Goal: Task Accomplishment & Management: Complete application form

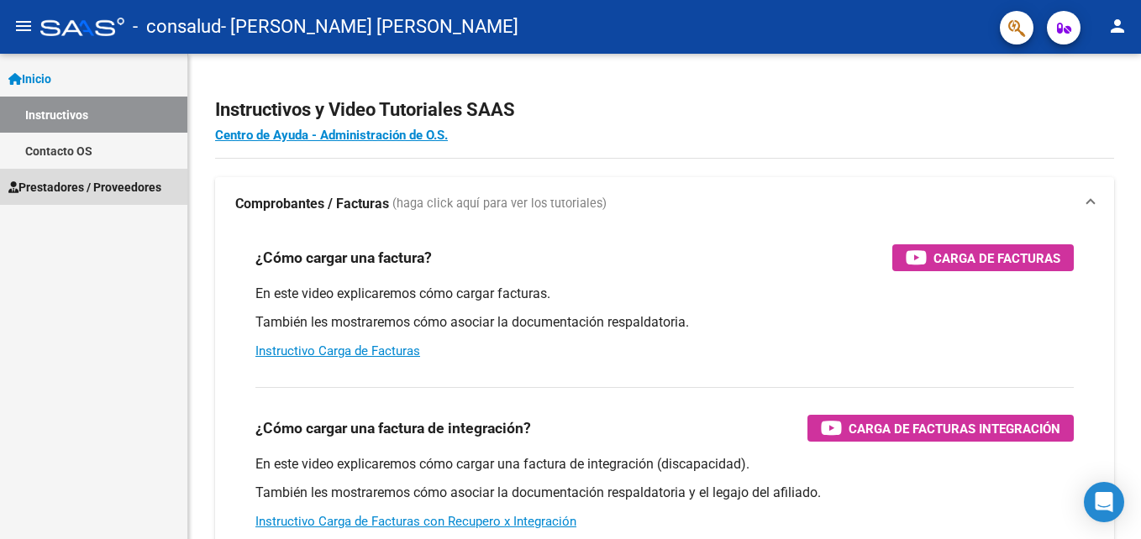
click at [123, 181] on span "Prestadores / Proveedores" at bounding box center [84, 187] width 153 height 18
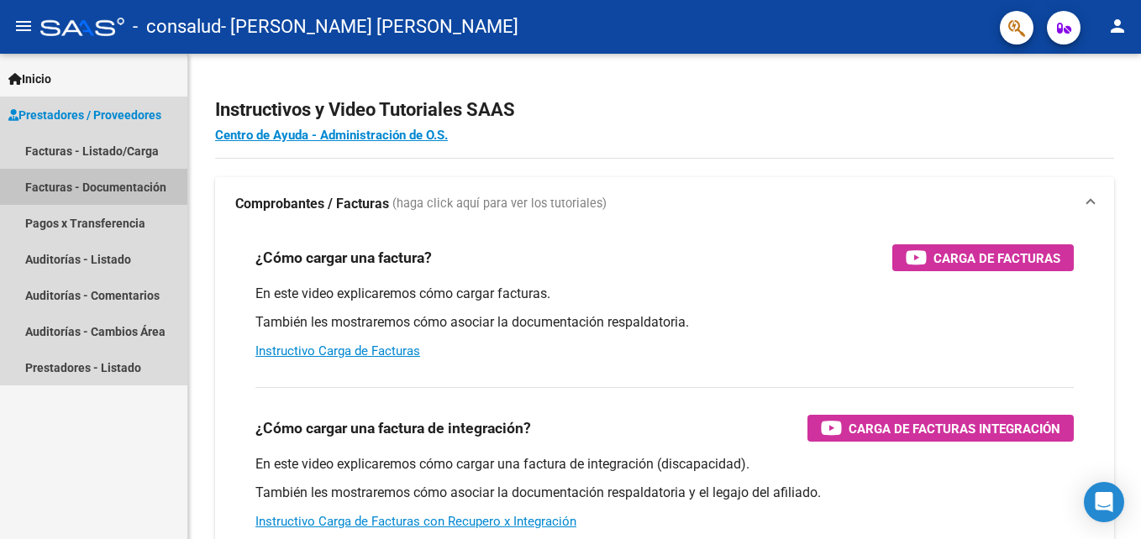
click at [123, 181] on link "Facturas - Documentación" at bounding box center [93, 187] width 187 height 36
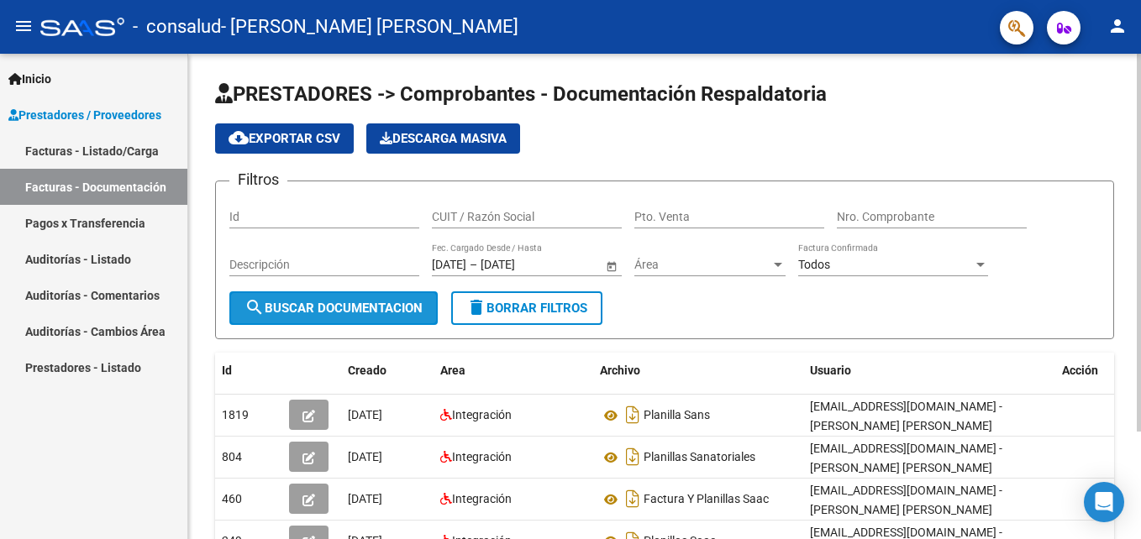
click at [384, 302] on span "search Buscar Documentacion" at bounding box center [333, 308] width 178 height 15
click at [1094, 88] on h1 "PRESTADORES -> Comprobantes - Documentación Respaldatoria" at bounding box center [664, 95] width 899 height 29
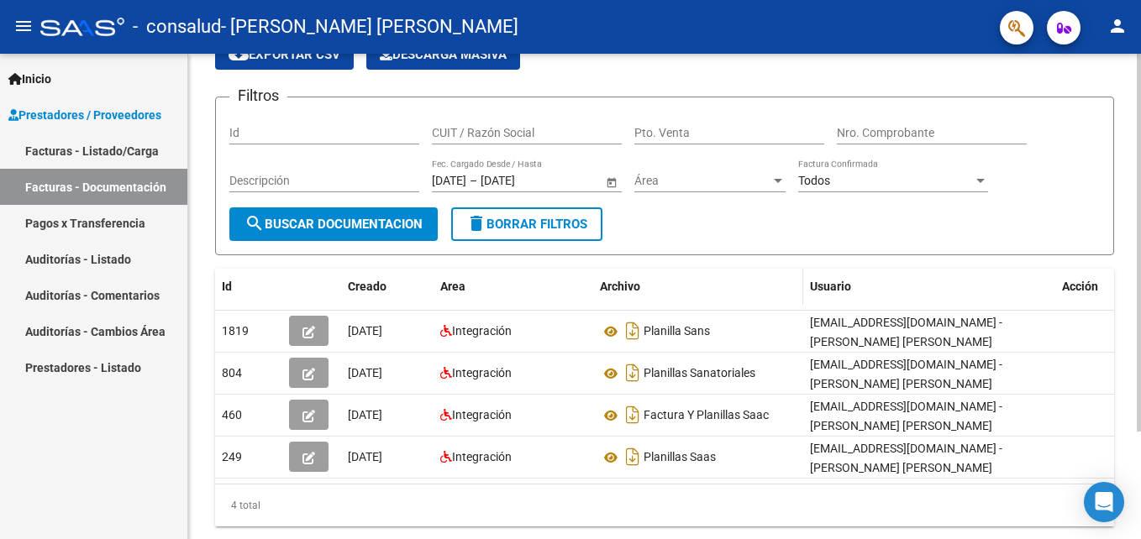
scroll to position [139, 0]
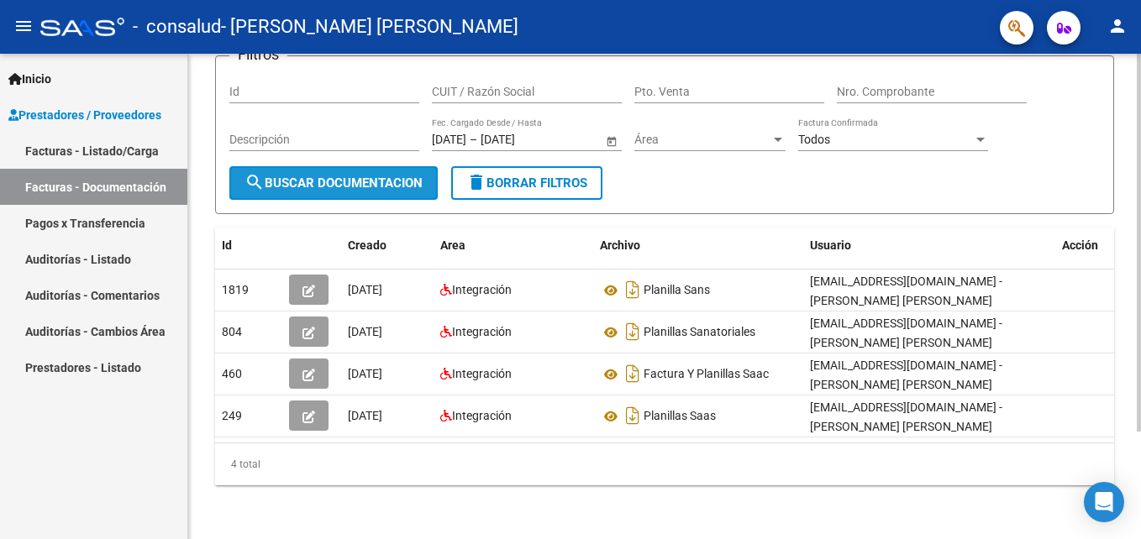
click at [278, 176] on span "search Buscar Documentacion" at bounding box center [333, 183] width 178 height 15
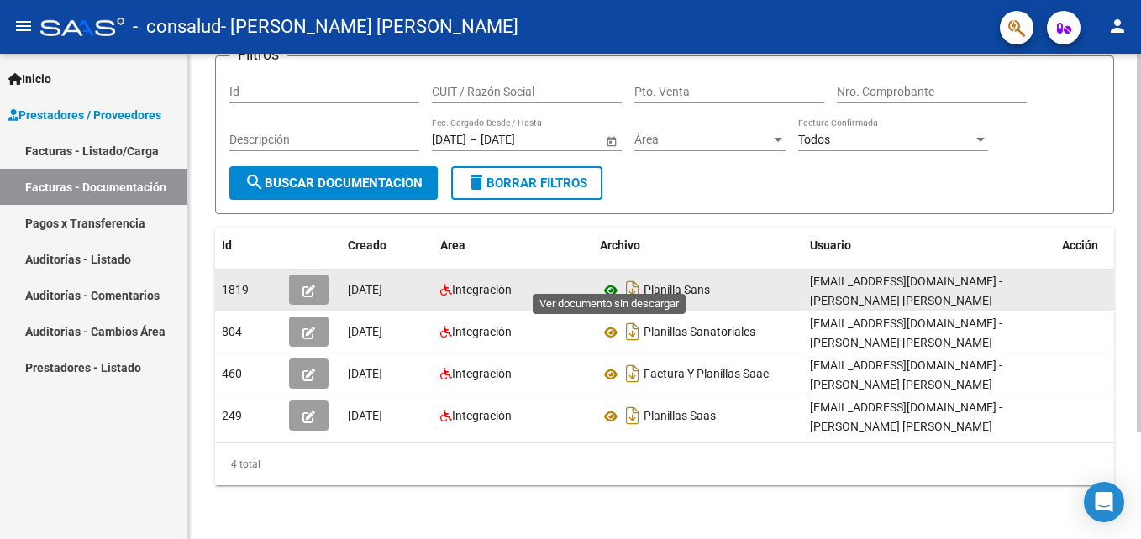
click at [613, 281] on icon at bounding box center [611, 291] width 22 height 20
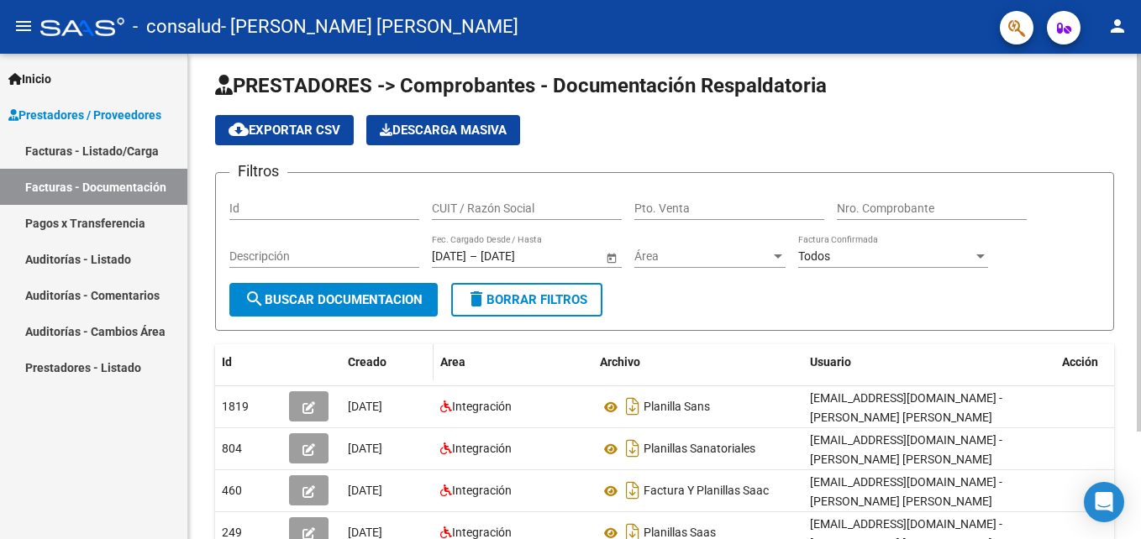
scroll to position [0, 0]
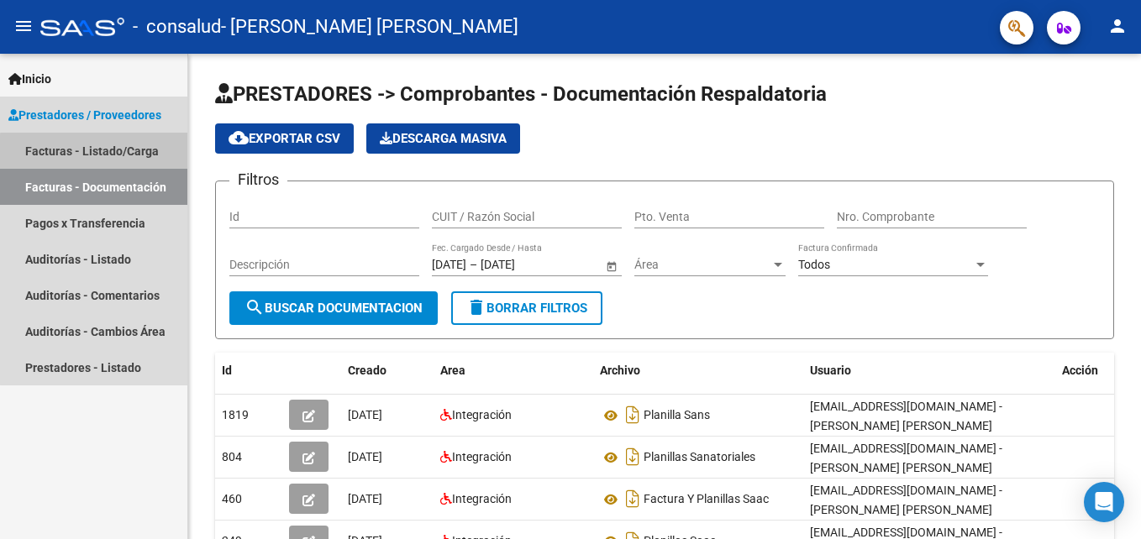
click at [109, 153] on link "Facturas - Listado/Carga" at bounding box center [93, 151] width 187 height 36
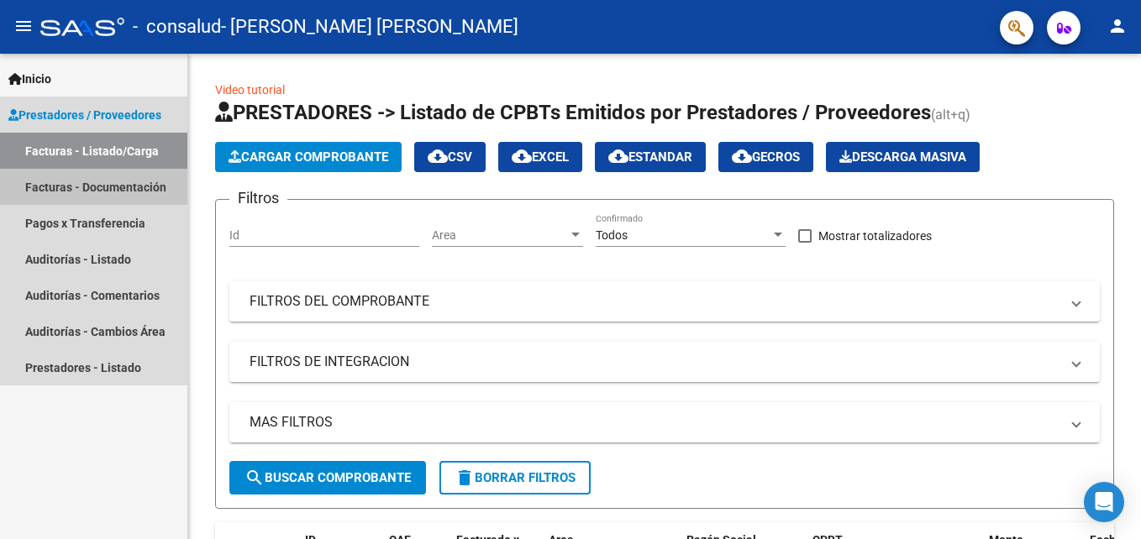
click at [99, 178] on link "Facturas - Documentación" at bounding box center [93, 187] width 187 height 36
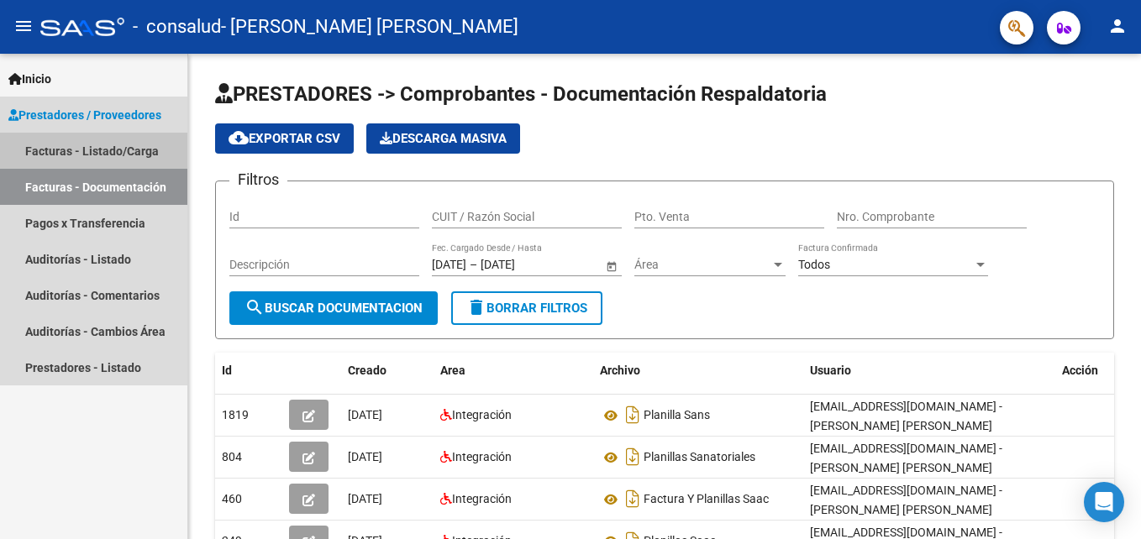
click at [42, 153] on link "Facturas - Listado/Carga" at bounding box center [93, 151] width 187 height 36
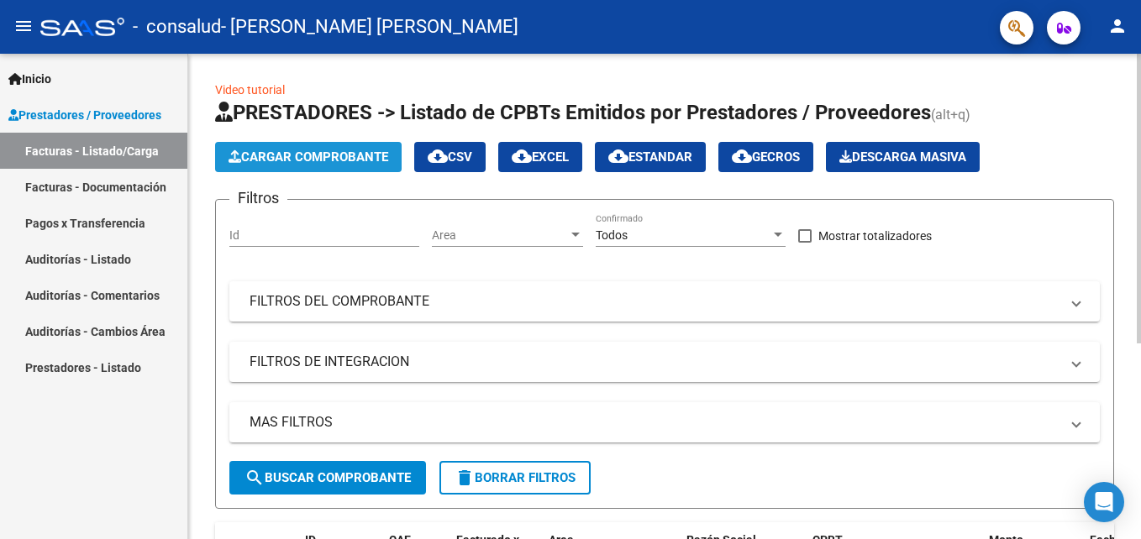
click at [297, 144] on button "Cargar Comprobante" at bounding box center [308, 157] width 186 height 30
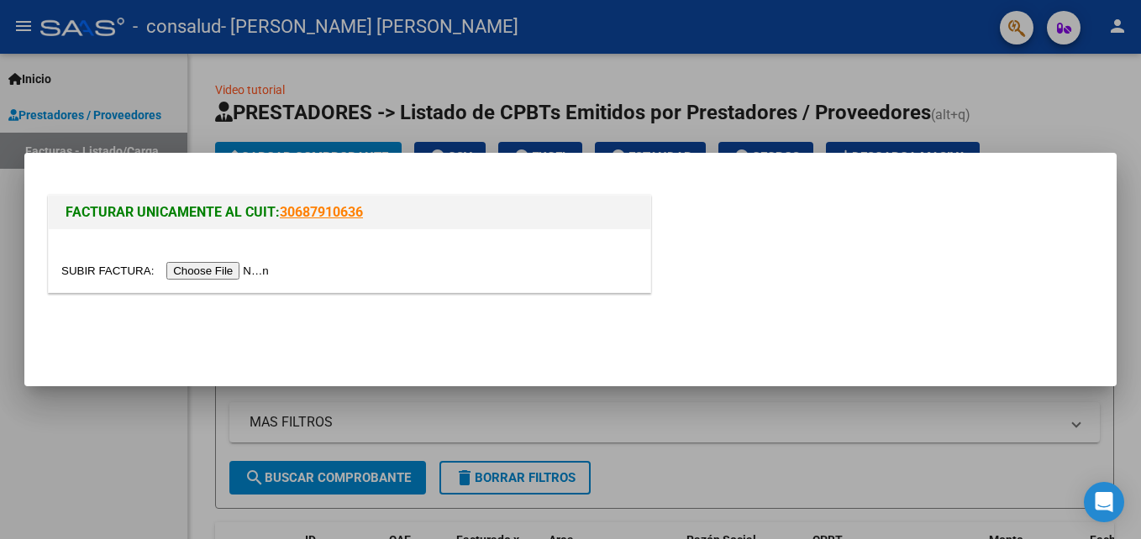
click at [208, 269] on input "file" at bounding box center [167, 271] width 213 height 18
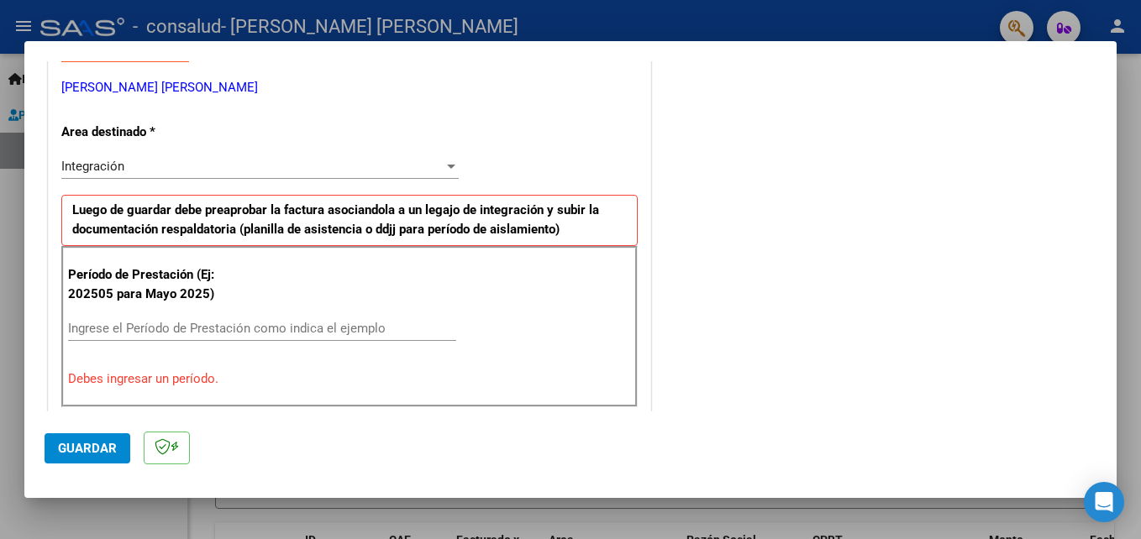
scroll to position [336, 0]
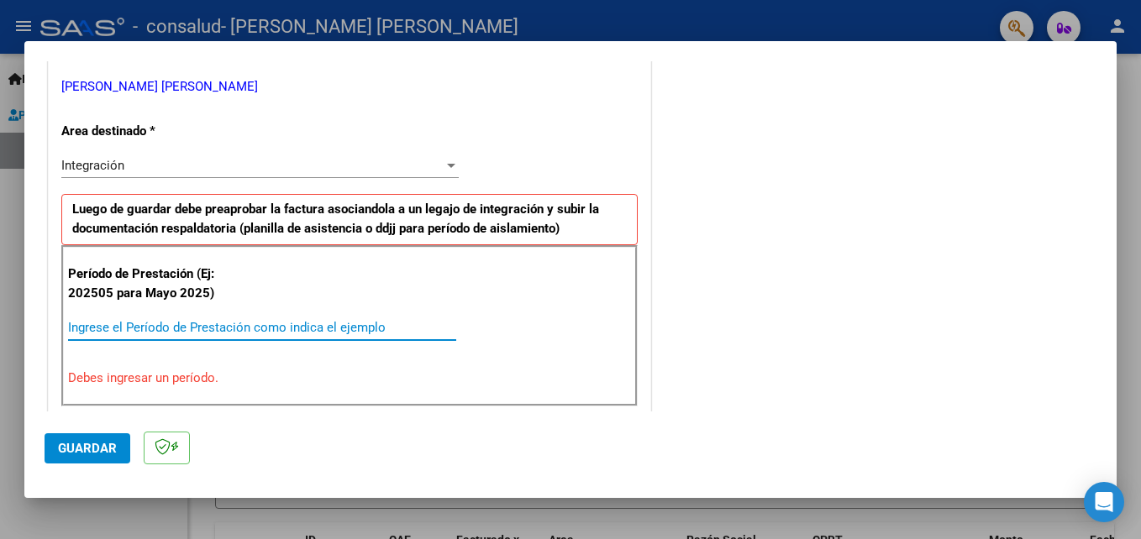
click at [221, 320] on input "Ingrese el Período de Prestación como indica el ejemplo" at bounding box center [262, 327] width 388 height 15
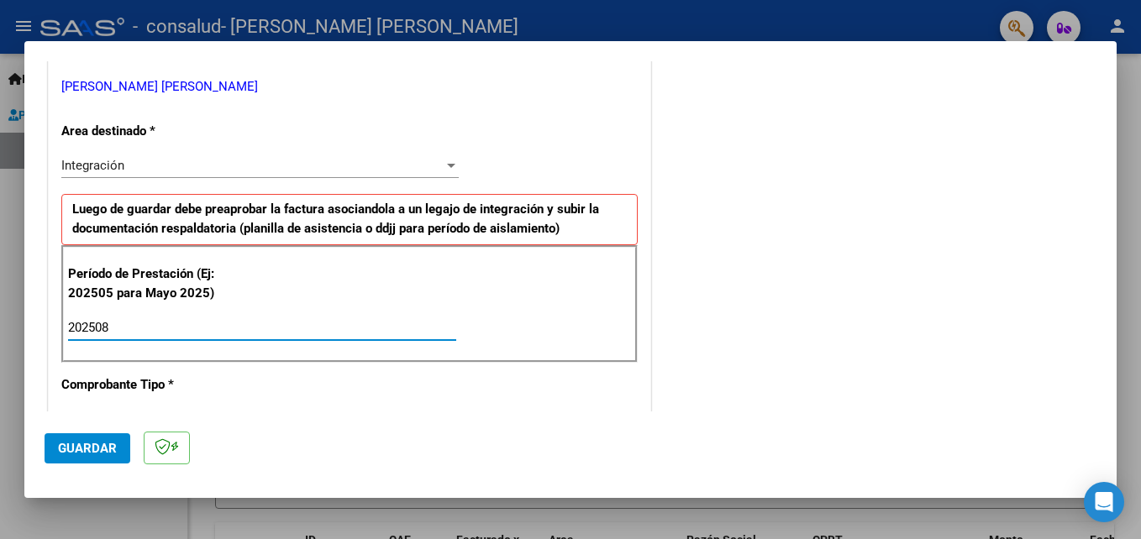
type input "202508"
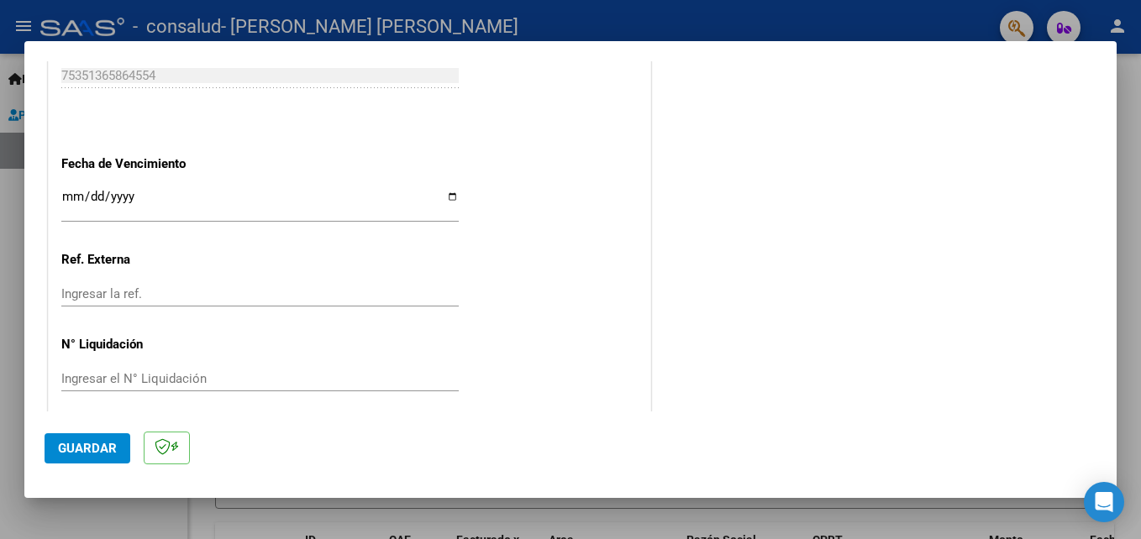
scroll to position [1117, 0]
click at [72, 192] on input "Ingresar la fecha" at bounding box center [259, 201] width 397 height 27
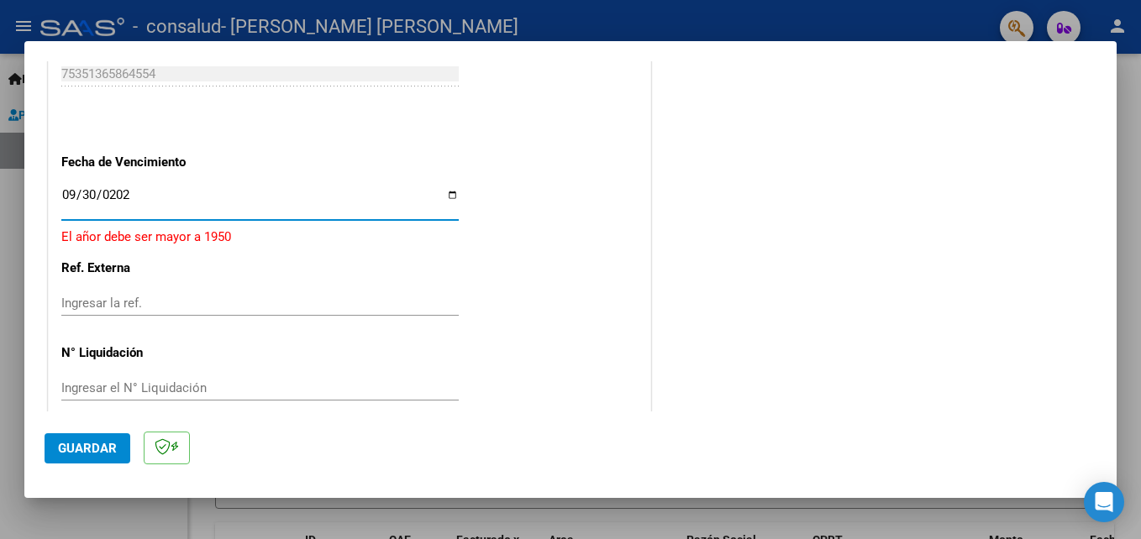
type input "[DATE]"
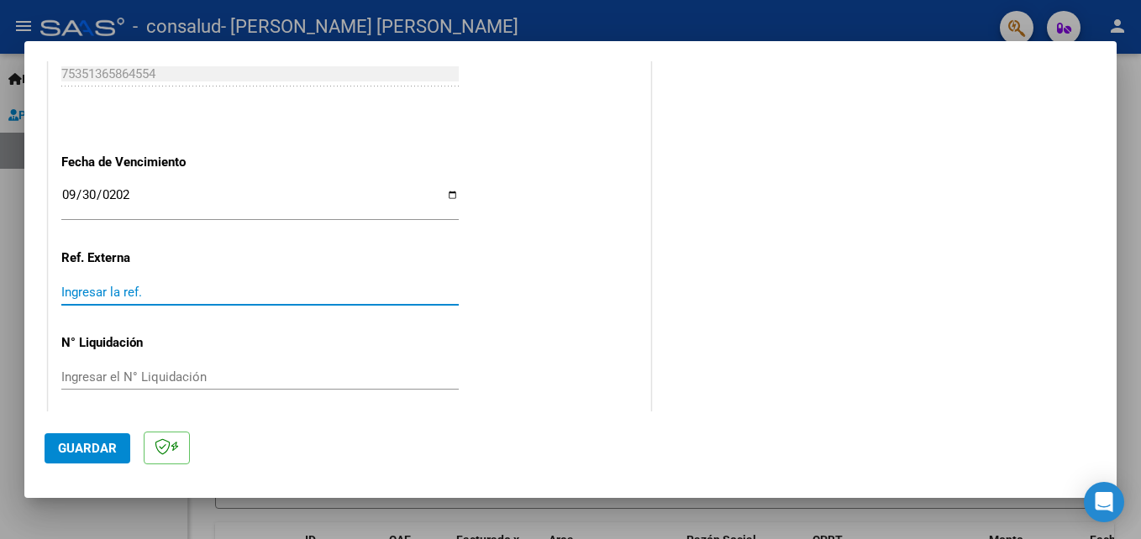
click at [109, 288] on input "Ingresar la ref." at bounding box center [259, 292] width 397 height 15
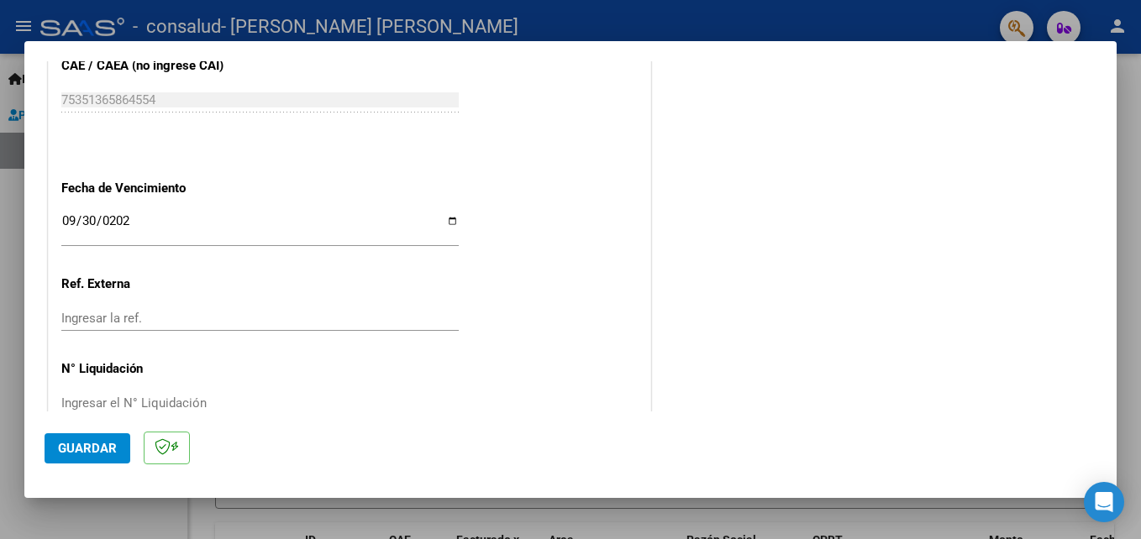
scroll to position [1128, 0]
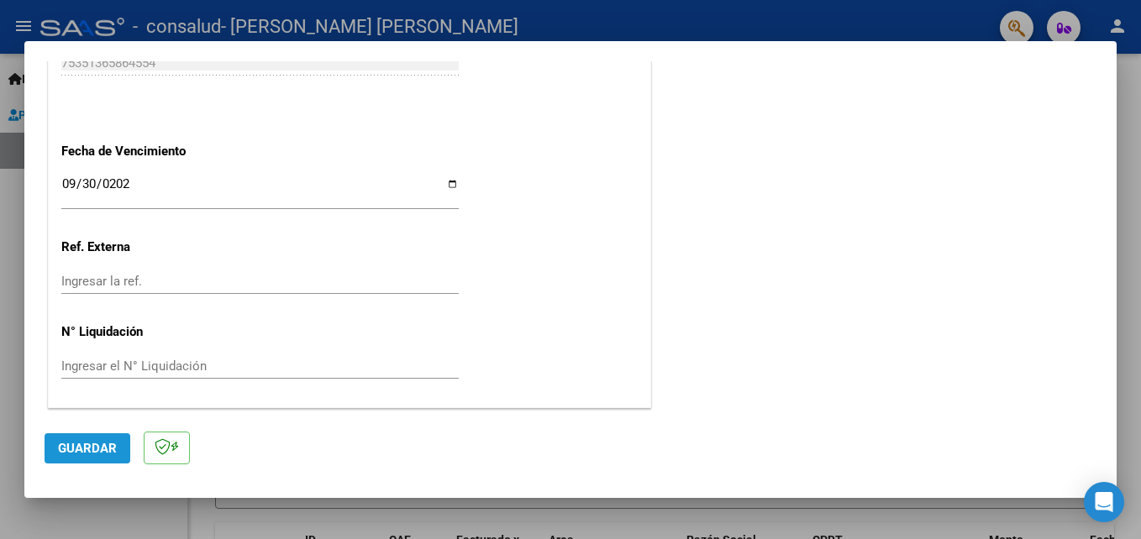
click at [70, 453] on span "Guardar" at bounding box center [87, 448] width 59 height 15
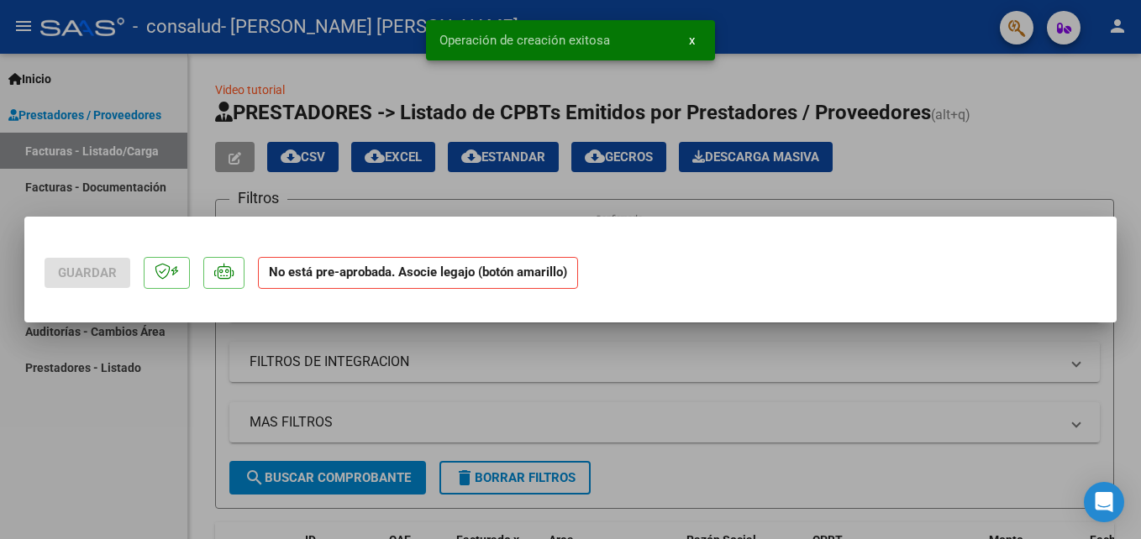
scroll to position [0, 0]
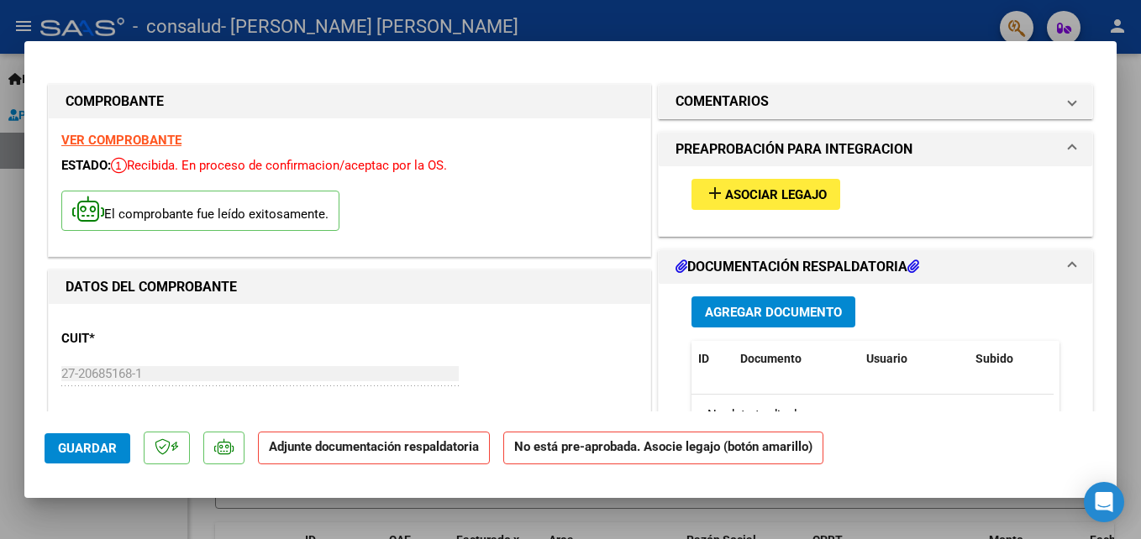
click at [70, 453] on span "Guardar" at bounding box center [87, 448] width 59 height 15
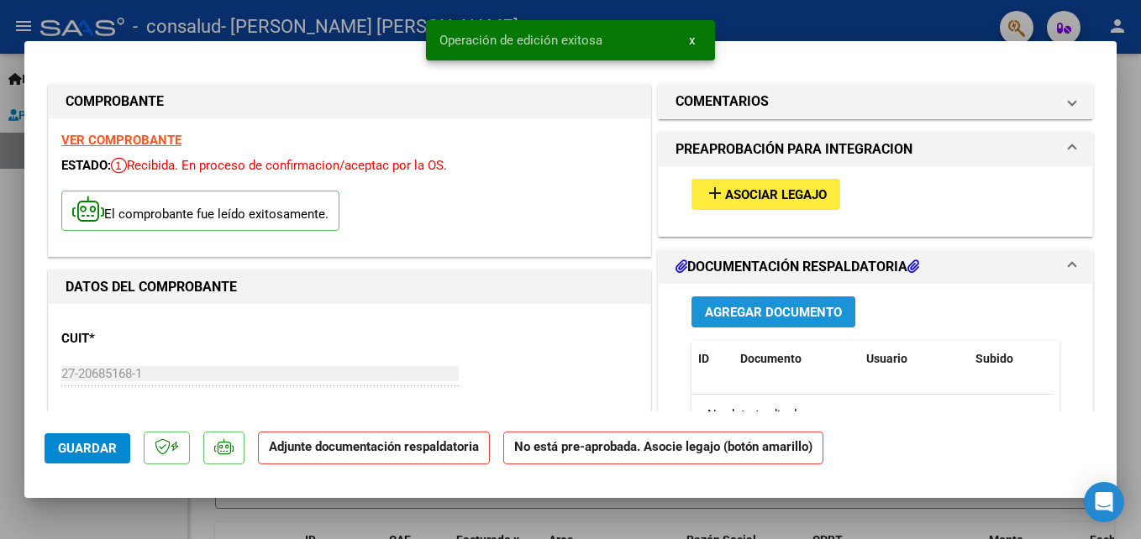
click at [785, 307] on span "Agregar Documento" at bounding box center [773, 312] width 137 height 15
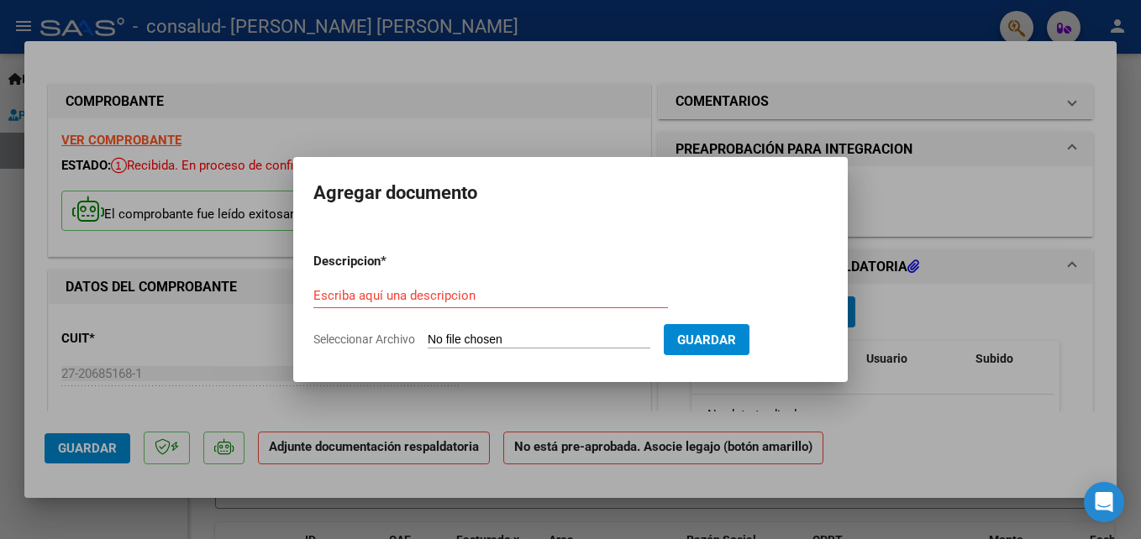
click at [450, 338] on input "Seleccionar Archivo" at bounding box center [539, 341] width 223 height 16
type input "C:\fakepath\Scan [DATE] 18·41·34.pdf"
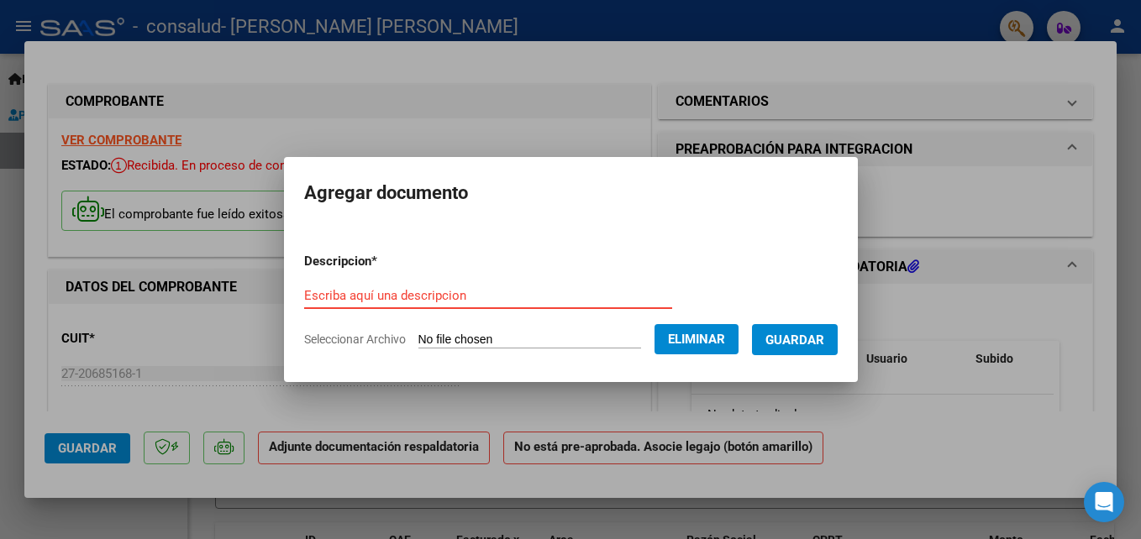
click at [415, 291] on input "Escriba aquí una descripcion" at bounding box center [488, 295] width 368 height 15
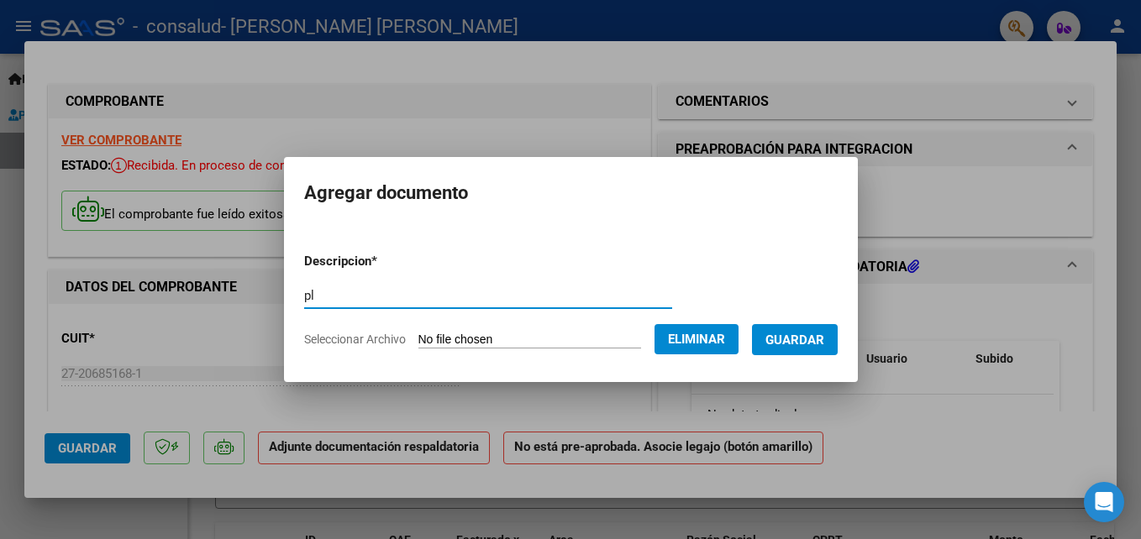
type input "p"
type input "Planilla"
click at [787, 339] on span "Guardar" at bounding box center [794, 340] width 59 height 15
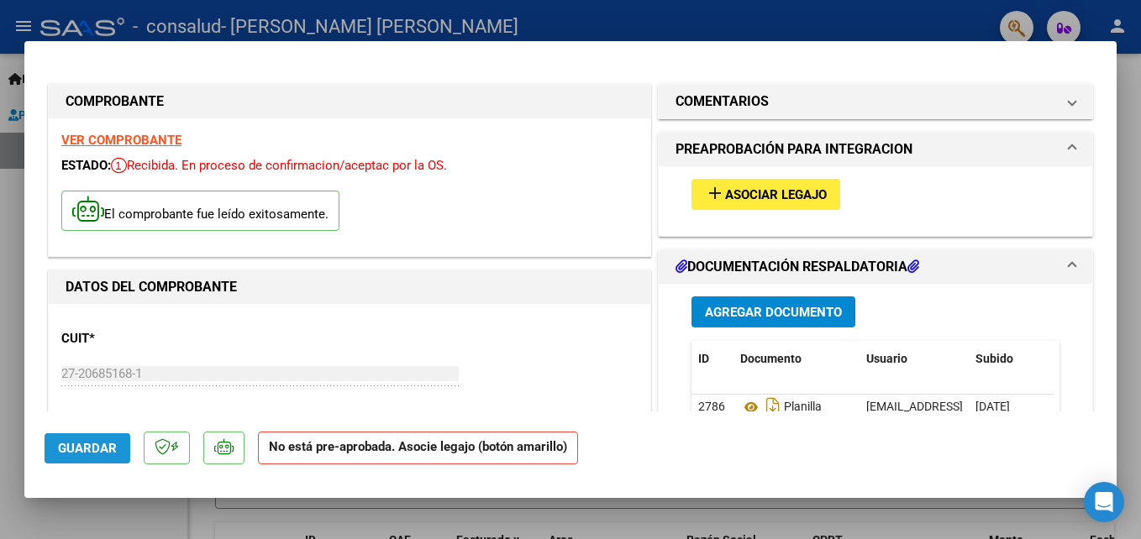
click at [95, 449] on span "Guardar" at bounding box center [87, 448] width 59 height 15
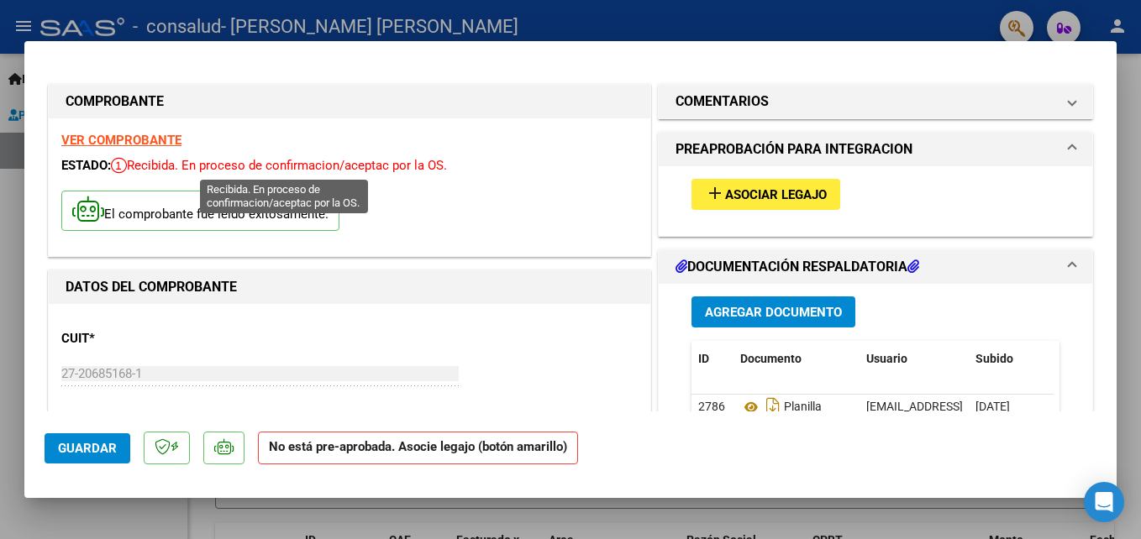
click at [170, 161] on span "Recibida. En proceso de confirmacion/aceptac por la OS." at bounding box center [279, 165] width 336 height 15
click at [433, 161] on span "Recibida. En proceso de confirmacion/aceptac por la OS." at bounding box center [279, 165] width 336 height 15
click at [1129, 79] on div at bounding box center [570, 269] width 1141 height 539
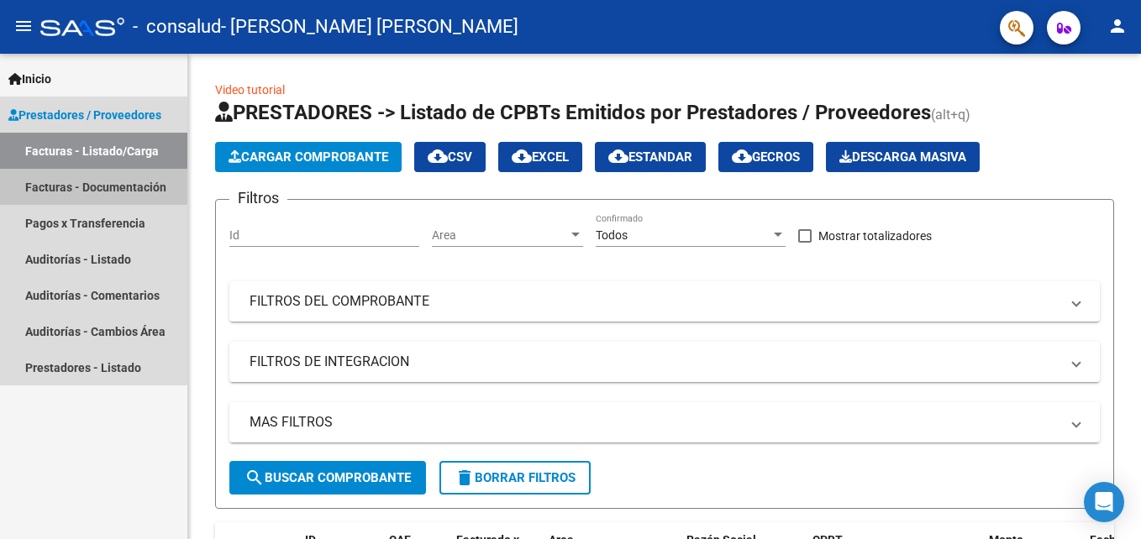
click at [45, 181] on link "Facturas - Documentación" at bounding box center [93, 187] width 187 height 36
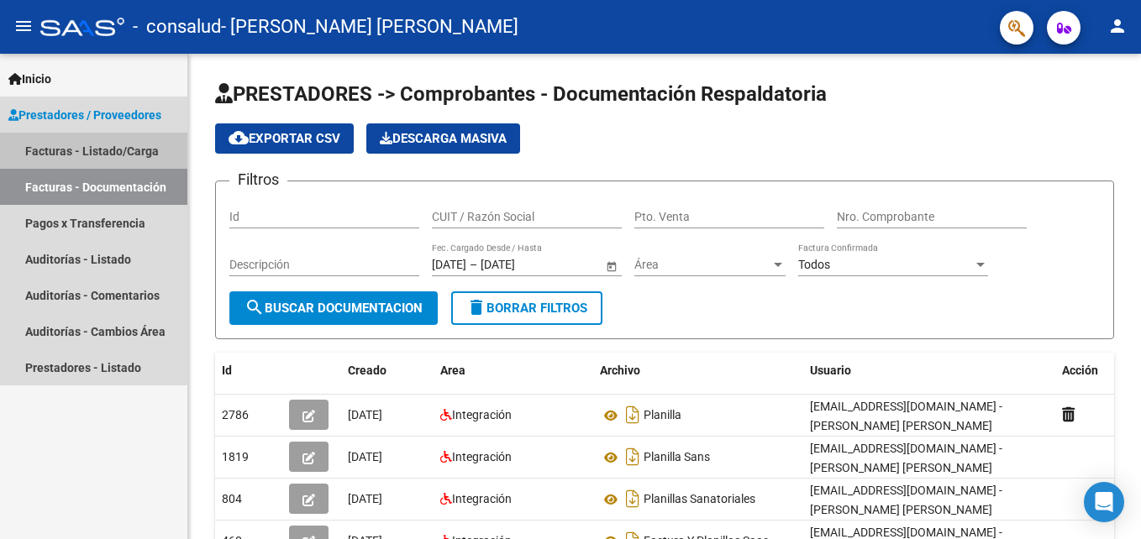
click at [45, 154] on link "Facturas - Listado/Carga" at bounding box center [93, 151] width 187 height 36
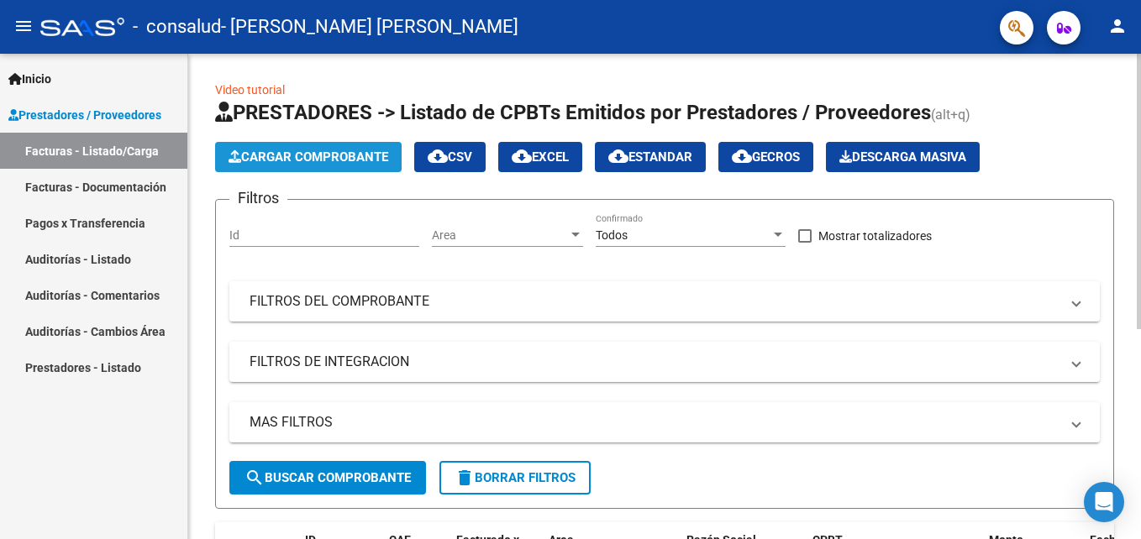
click at [292, 150] on span "Cargar Comprobante" at bounding box center [308, 157] width 160 height 15
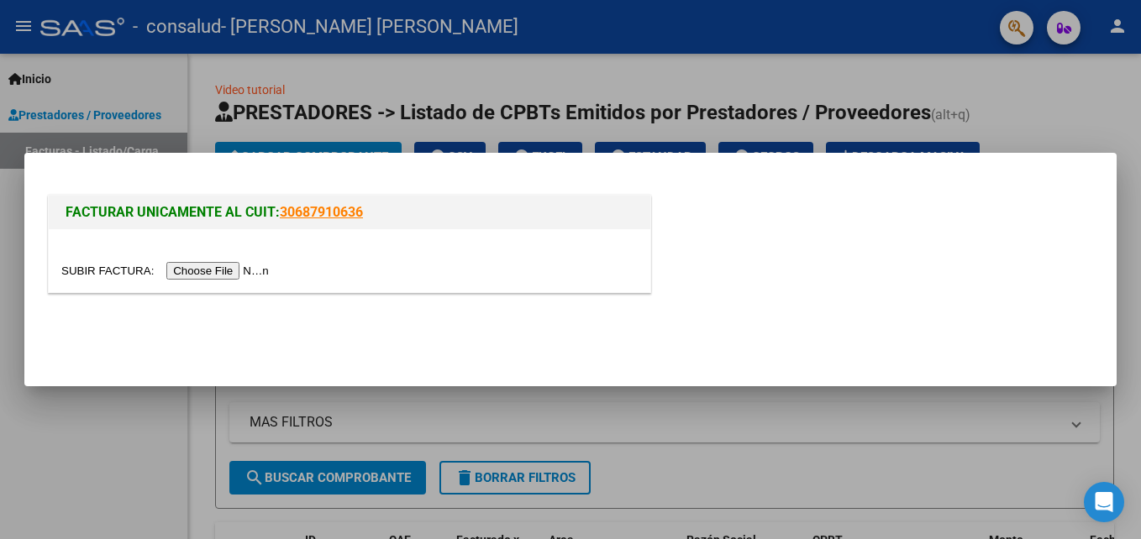
click at [196, 422] on div at bounding box center [570, 269] width 1141 height 539
